Goal: Task Accomplishment & Management: Complete application form

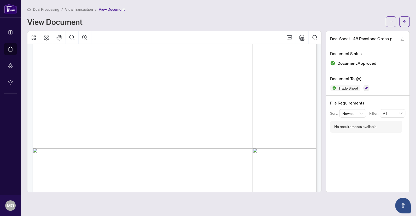
scroll to position [121, 0]
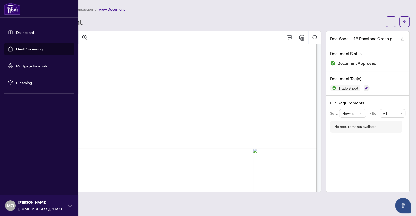
click at [22, 51] on link "Deal Processing" at bounding box center [29, 49] width 26 height 5
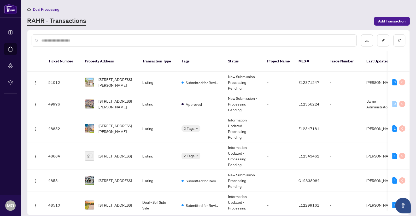
click at [195, 38] on input "text" at bounding box center [196, 41] width 311 height 6
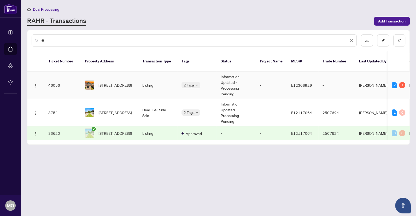
type input "**"
click at [165, 77] on td "Listing" at bounding box center [157, 85] width 39 height 27
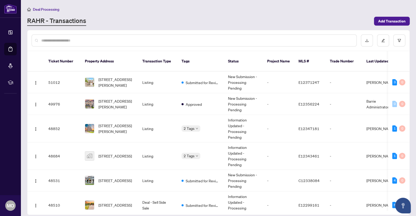
click at [112, 43] on input "text" at bounding box center [196, 41] width 311 height 6
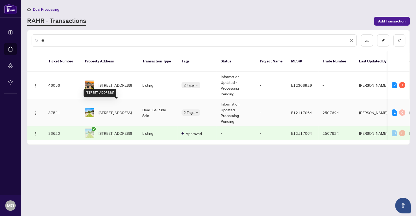
type input "**"
click at [117, 110] on span "[STREET_ADDRESS]" at bounding box center [114, 113] width 33 height 6
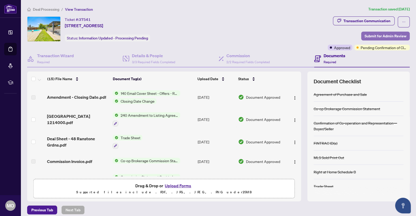
click at [382, 34] on span "Submit for Admin Review" at bounding box center [385, 36] width 42 height 8
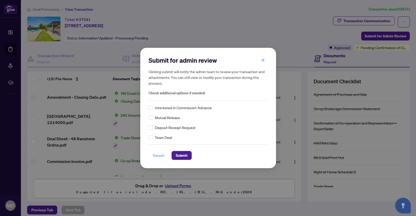
click at [158, 155] on span "Cancel" at bounding box center [158, 155] width 11 height 8
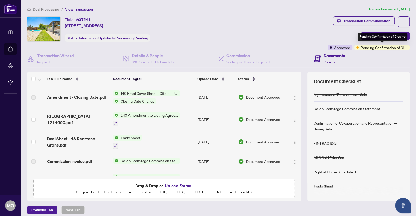
click at [383, 47] on span "Pending Confirmation of Closing" at bounding box center [383, 48] width 47 height 6
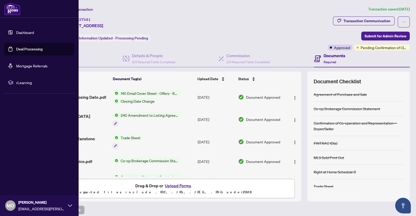
click at [25, 51] on link "Deal Processing" at bounding box center [29, 49] width 26 height 5
